Goal: Transaction & Acquisition: Purchase product/service

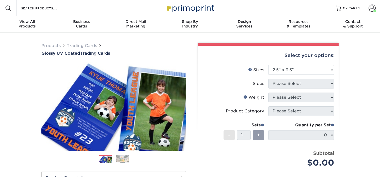
select select "2.50x3.50"
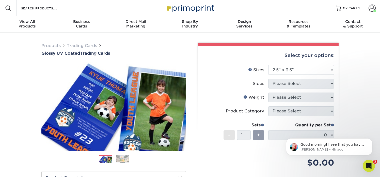
click at [354, 110] on div "Products Trading Cards Glossy UV Coated Trading Cards Previous Next /" at bounding box center [190, 169] width 380 height 272
click at [337, 145] on span "Good morning! I see that you have one set of trading cards in your cart. We're …" at bounding box center [333, 154] width 65 height 24
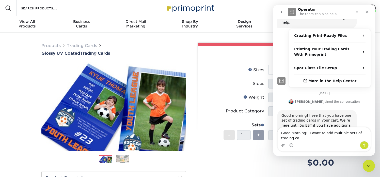
scroll to position [87, 0]
click at [352, 132] on textarea "Good Morning! I want to add multiple sets of trading cards to my" at bounding box center [324, 134] width 93 height 14
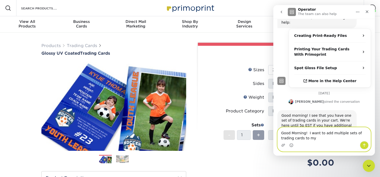
click at [344, 133] on textarea "Good Morning! I want to add multiple sets of trading cards to my" at bounding box center [324, 134] width 93 height 14
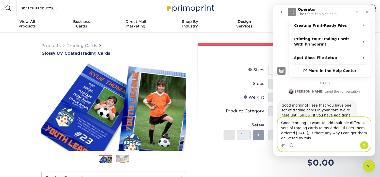
scroll to position [98, 0]
type textarea "Good Morning! I want to add multiple different sets of trading cards to my orde…"
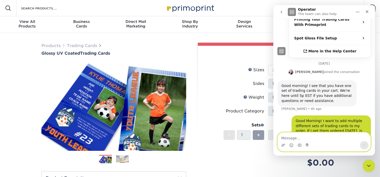
scroll to position [117, 0]
click at [243, 158] on div "Price per set $0.00" at bounding box center [235, 159] width 66 height 19
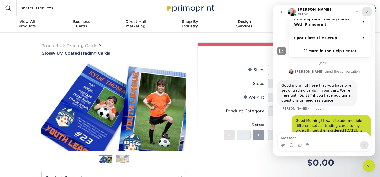
click at [366, 11] on icon "Close" at bounding box center [367, 12] width 4 height 4
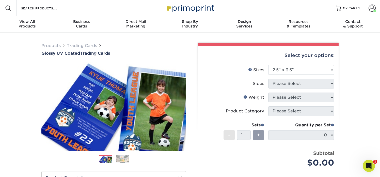
click at [369, 83] on div "Products Trading Cards Glossy UV Coated Trading Cards Previous Next /" at bounding box center [190, 169] width 380 height 272
click at [356, 132] on div "Products Trading Cards Glossy UV Coated Trading Cards Previous Next /" at bounding box center [190, 169] width 380 height 272
click at [312, 70] on select "Please Select 2.5" x 3.5"" at bounding box center [302, 70] width 66 height 10
select select "2.50x3.50"
click at [269, 65] on select "Please Select 2.5" x 3.5"" at bounding box center [302, 70] width 66 height 10
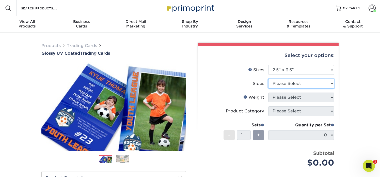
click at [310, 83] on select "Please Select Print Both Sides Print Front Only" at bounding box center [302, 84] width 66 height 10
select select "13abbda7-1d64-4f25-8bb2-c179b224825d"
click at [269, 79] on select "Please Select Print Both Sides Print Front Only" at bounding box center [302, 84] width 66 height 10
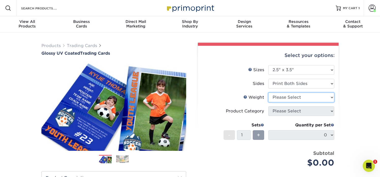
click at [303, 96] on select "Please Select 16PT 14PT 18PT C1S" at bounding box center [302, 98] width 66 height 10
select select "16PT"
click at [269, 93] on select "Please Select 16PT 14PT 18PT C1S" at bounding box center [302, 98] width 66 height 10
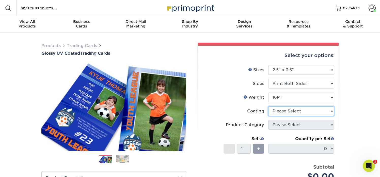
click at [302, 109] on select at bounding box center [302, 111] width 66 height 10
click at [269, 106] on select at bounding box center [302, 111] width 66 height 10
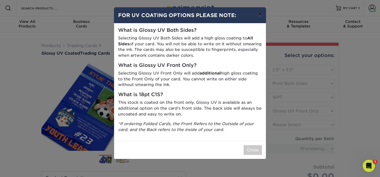
click at [260, 16] on button "×" at bounding box center [261, 14] width 12 height 14
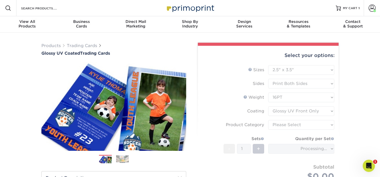
click at [285, 110] on form "Sizes Help Sizes Please Select 2.5" x 3.5" Sides Please Select 16PT - 1" at bounding box center [268, 129] width 133 height 128
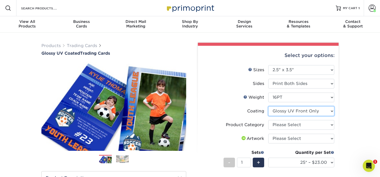
click at [285, 110] on select at bounding box center [302, 111] width 66 height 10
select select "ae367451-b2b8-45df-a344-0f05b6a12993"
click at [269, 106] on select at bounding box center [302, 111] width 66 height 10
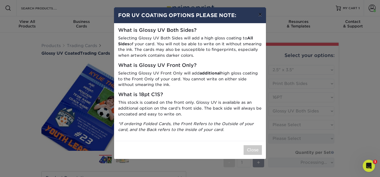
click at [259, 17] on button "×" at bounding box center [261, 14] width 12 height 14
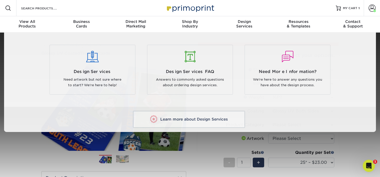
click at [355, 142] on div at bounding box center [190, 115] width 380 height 165
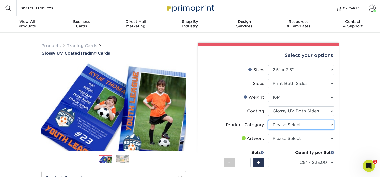
click at [317, 125] on select "Please Select Trading Cards" at bounding box center [302, 125] width 66 height 10
select select "c2f9bce9-36c2-409d-b101-c29d9d031e18"
click at [269, 120] on select "Please Select Trading Cards" at bounding box center [302, 125] width 66 height 10
click at [303, 139] on select "Please Select I will upload files I need a design - $100" at bounding box center [302, 139] width 66 height 10
select select "upload"
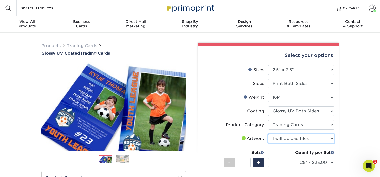
click at [269, 134] on select "Please Select I will upload files I need a design - $100" at bounding box center [302, 139] width 66 height 10
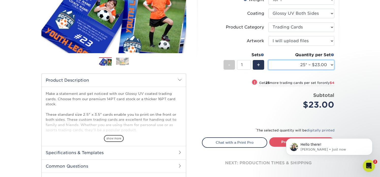
click at [300, 67] on select "25* – $23.00 50* – $27.00 75* – $33.00 100* – $37.00 250* – $47.00 500 – $58.00…" at bounding box center [302, 65] width 66 height 10
click at [269, 60] on select "25* – $23.00 50* – $27.00 75* – $33.00 100* – $37.00 250* – $47.00 500 – $58.00…" at bounding box center [302, 65] width 66 height 10
click at [303, 65] on select "25* – $23.00 50* – $27.00 75* – $33.00 100* – $37.00 250* – $47.00 500 – $58.00…" at bounding box center [302, 65] width 66 height 10
click at [269, 60] on select "25* – $23.00 50* – $27.00 75* – $33.00 100* – $37.00 250* – $47.00 500 – $58.00…" at bounding box center [302, 65] width 66 height 10
click at [298, 63] on select "25* – $23.00 50* – $27.00 75* – $33.00 100* – $37.00 250* – $47.00 500 – $58.00…" at bounding box center [302, 65] width 66 height 10
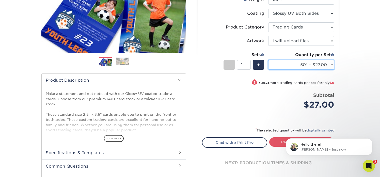
select select "75* – $33.00"
click at [269, 60] on select "25* – $23.00 50* – $27.00 75* – $33.00 100* – $37.00 250* – $47.00 500 – $58.00…" at bounding box center [302, 65] width 66 height 10
click at [274, 120] on form "Sizes Help Sizes Please Select 2.5" x 3.5" Sides Please Select 16PT - 1" at bounding box center [268, 44] width 133 height 154
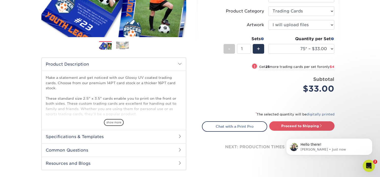
scroll to position [115, 0]
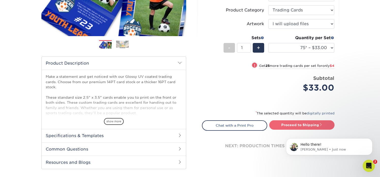
click at [274, 126] on link "Proceed to Shipping" at bounding box center [302, 124] width 65 height 9
type input "Set 1"
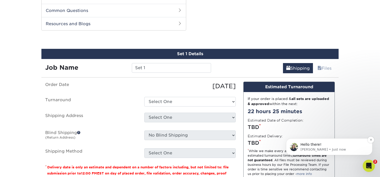
scroll to position [259, 0]
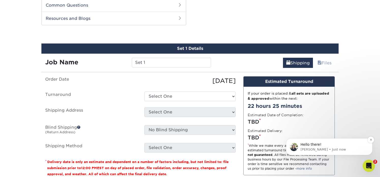
click at [316, 143] on span "Hello there!" at bounding box center [311, 144] width 21 height 4
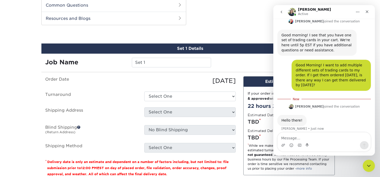
scroll to position [172, 0]
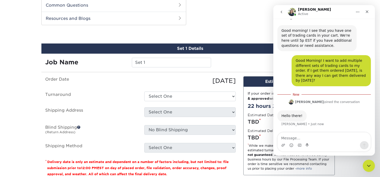
click at [235, 63] on div "Shipping Files" at bounding box center [277, 61] width 124 height 14
click at [367, 11] on icon "Close" at bounding box center [367, 12] width 4 height 4
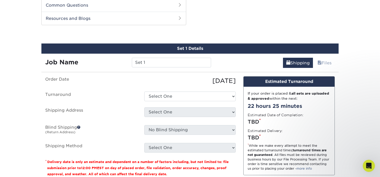
scroll to position [164, 0]
click at [169, 98] on select "Select One 2-4 Business Days 2 Day Next Business Day" at bounding box center [190, 97] width 92 height 10
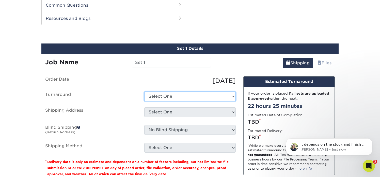
select select "b4c6e76a-d285-4101-b62e-f609fb28147c"
click at [144, 92] on select "Select One 2-4 Business Days 2 Day Next Business Day" at bounding box center [190, 97] width 92 height 10
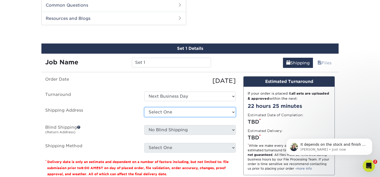
click at [168, 113] on select "Select One Rolling Hills Prep + Add New Address" at bounding box center [190, 112] width 92 height 10
select select "286871"
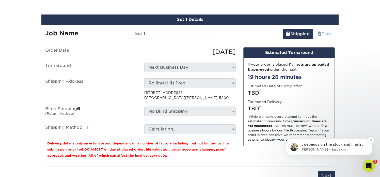
scroll to position [186, 0]
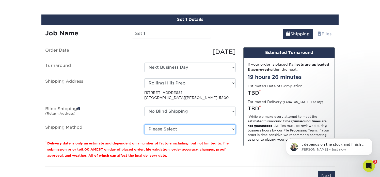
click at [196, 128] on select "Please Select 3 Day Shipping Service (+$16.68) Ground Shipping (+$16.91) 2 Day …" at bounding box center [190, 129] width 92 height 10
select select "01"
click at [144, 124] on select "Please Select 3 Day Shipping Service (+$16.68) Ground Shipping (+$16.91) 2 Day …" at bounding box center [190, 129] width 92 height 10
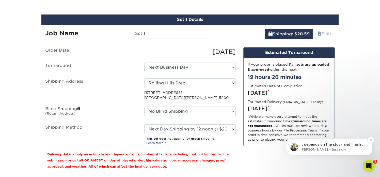
click at [326, 152] on p "Irene • Just now" at bounding box center [334, 149] width 66 height 5
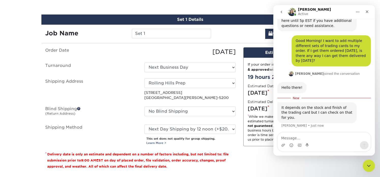
scroll to position [194, 0]
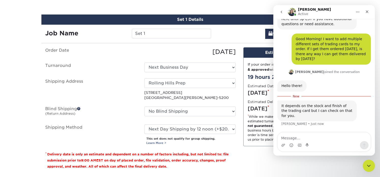
click at [304, 139] on textarea "Message…" at bounding box center [324, 136] width 93 height 9
type textarea "understood"
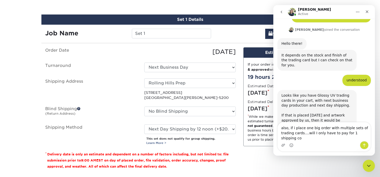
scroll to position [241, 0]
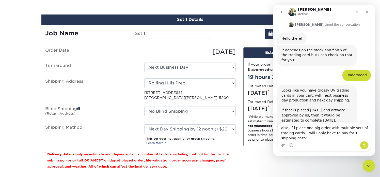
type textarea "also, if i place one big order with multiple sets of trading cards....will I on…"
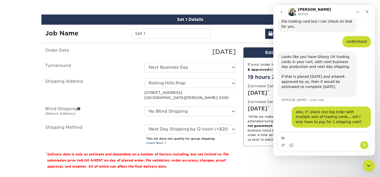
scroll to position [276, 0]
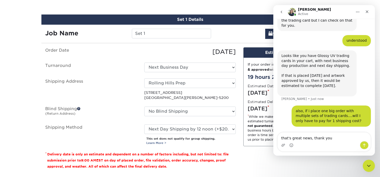
type textarea "that's great news, thank you"
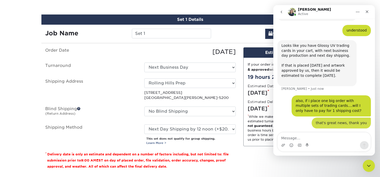
scroll to position [288, 0]
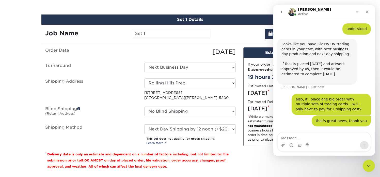
click at [246, 161] on div "Design Estimated Turnaround If your order is placed & all sets are uploaded & a…" at bounding box center [289, 110] width 99 height 126
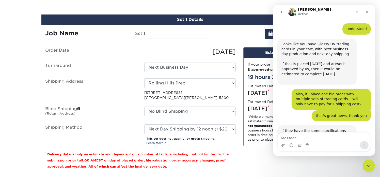
scroll to position [303, 0]
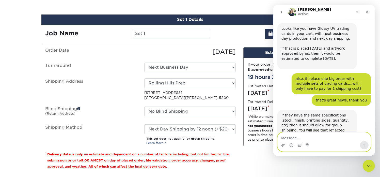
click at [295, 138] on textarea "Message…" at bounding box center [324, 136] width 93 height 9
type textarea "excellent. thanks for clarifying"
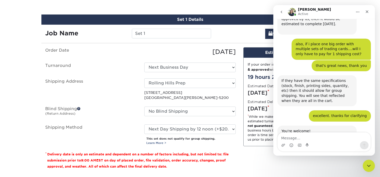
scroll to position [348, 0]
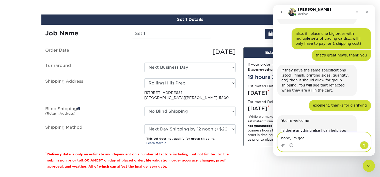
type textarea "nope, im good"
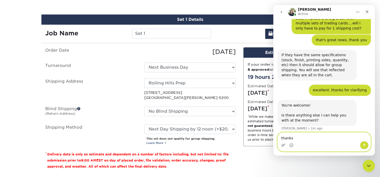
type textarea "thanks!"
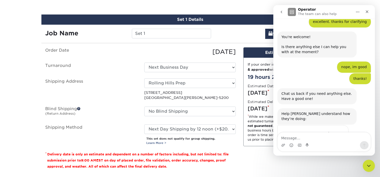
scroll to position [436, 0]
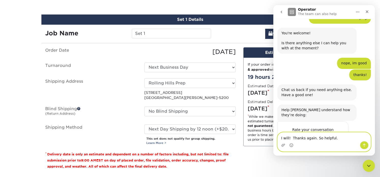
type textarea "I will! Thanks again. So helpful."
